Goal: Task Accomplishment & Management: Manage account settings

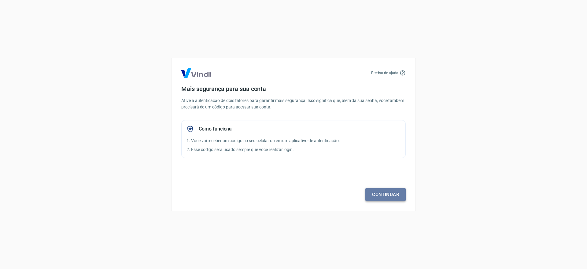
click at [380, 197] on link "Continuar" at bounding box center [386, 194] width 40 height 13
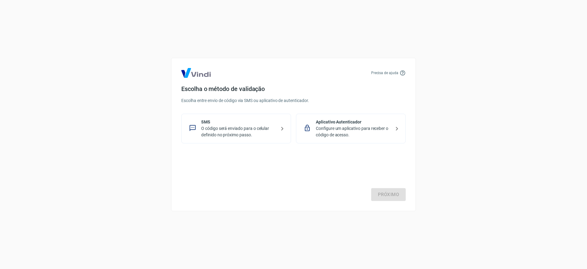
click at [323, 135] on p "Configure um aplicativo para receber o código de acesso." at bounding box center [353, 131] width 75 height 13
click at [392, 195] on link "Próximo" at bounding box center [388, 194] width 35 height 13
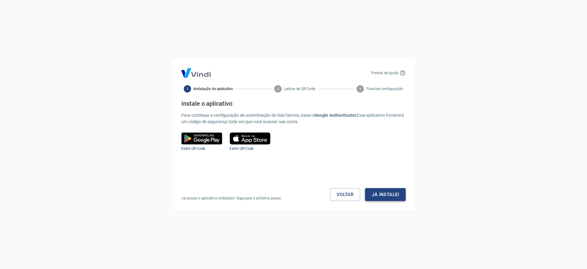
click at [389, 192] on button "Já instalei" at bounding box center [385, 194] width 41 height 13
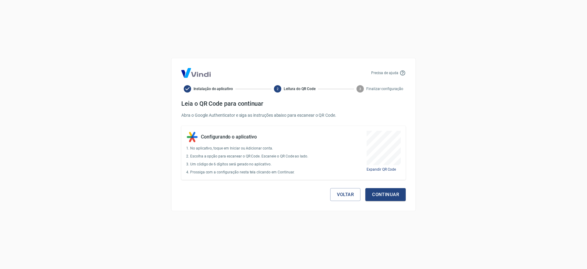
drag, startPoint x: 360, startPoint y: 125, endPoint x: 404, endPoint y: 166, distance: 60.6
click at [404, 268] on div at bounding box center [293, 269] width 587 height 0
click at [387, 193] on button "Continuar" at bounding box center [386, 194] width 40 height 13
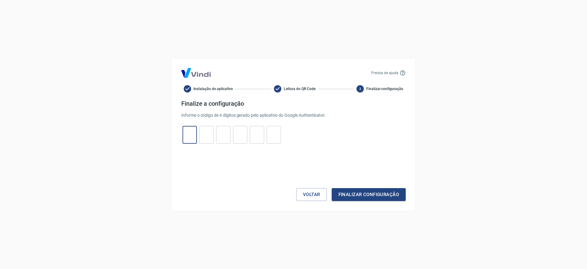
click at [195, 133] on input "tel" at bounding box center [190, 134] width 14 height 13
paste input "7"
type input "7"
type input "2"
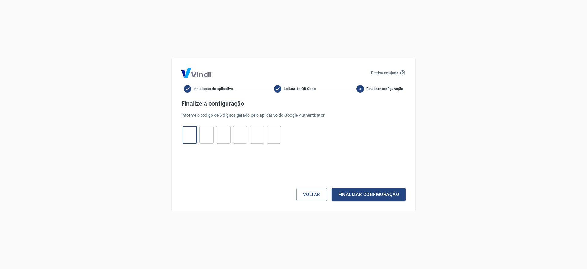
type input "3"
type input "7"
type input "2"
type input "7"
click at [360, 196] on button "Finalizar configuração" at bounding box center [369, 194] width 74 height 13
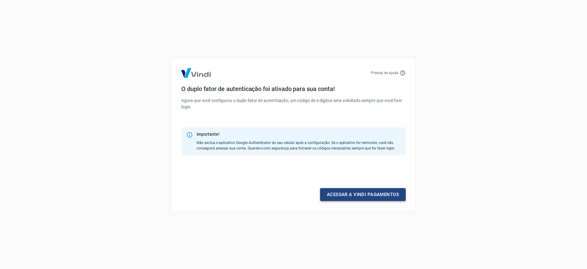
click at [360, 194] on link "Acessar a Vindi pagamentos" at bounding box center [363, 194] width 86 height 13
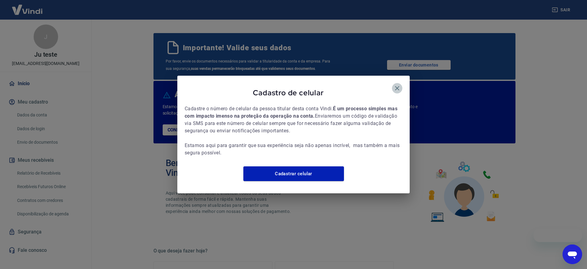
click at [397, 86] on icon "button" at bounding box center [397, 87] width 7 height 7
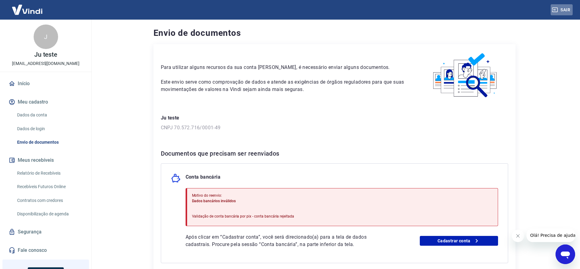
click at [567, 8] on button "Sair" at bounding box center [562, 9] width 22 height 11
